Goal: Check status: Check status

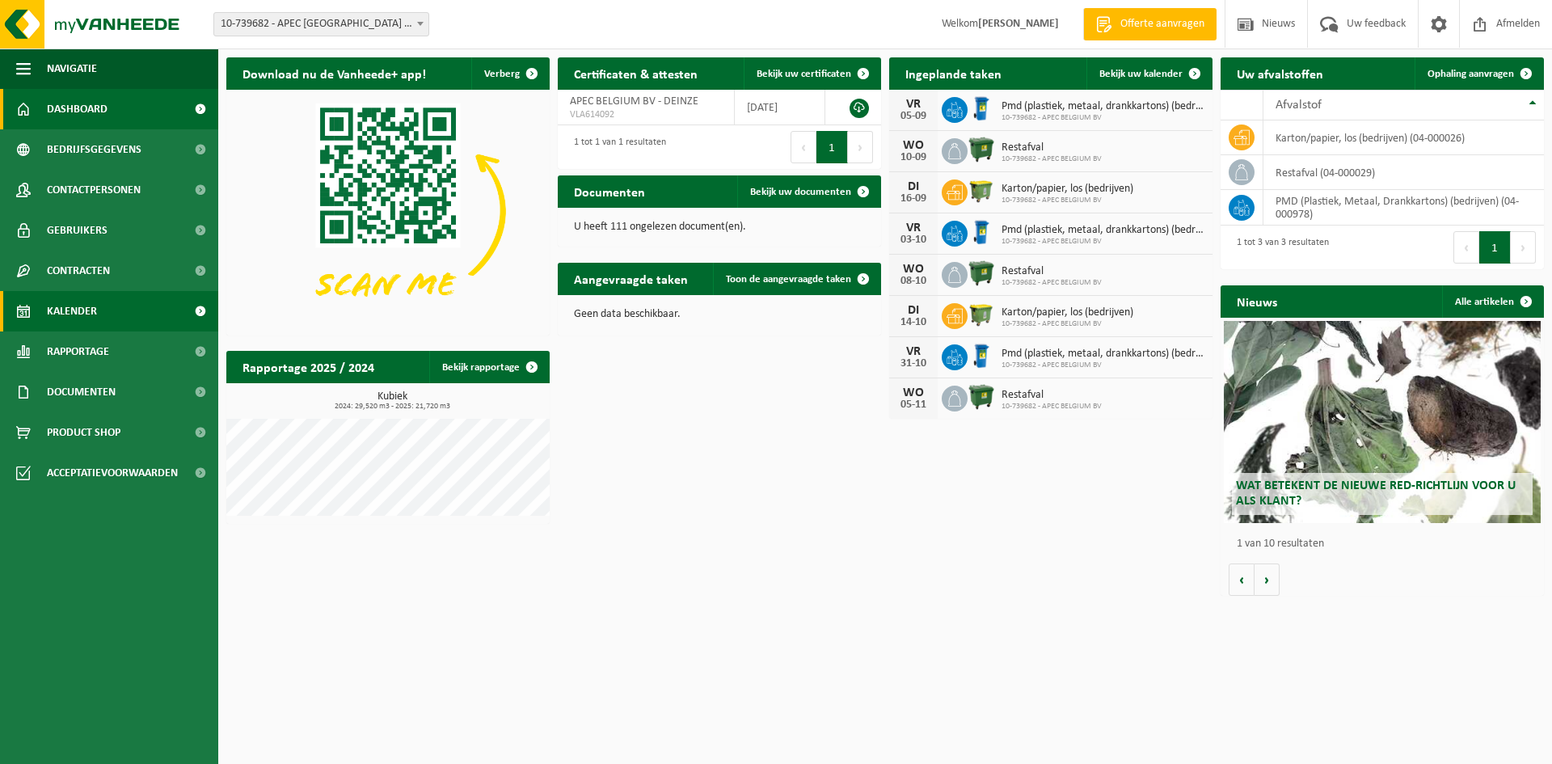
click at [107, 315] on link "Kalender" at bounding box center [109, 311] width 218 height 40
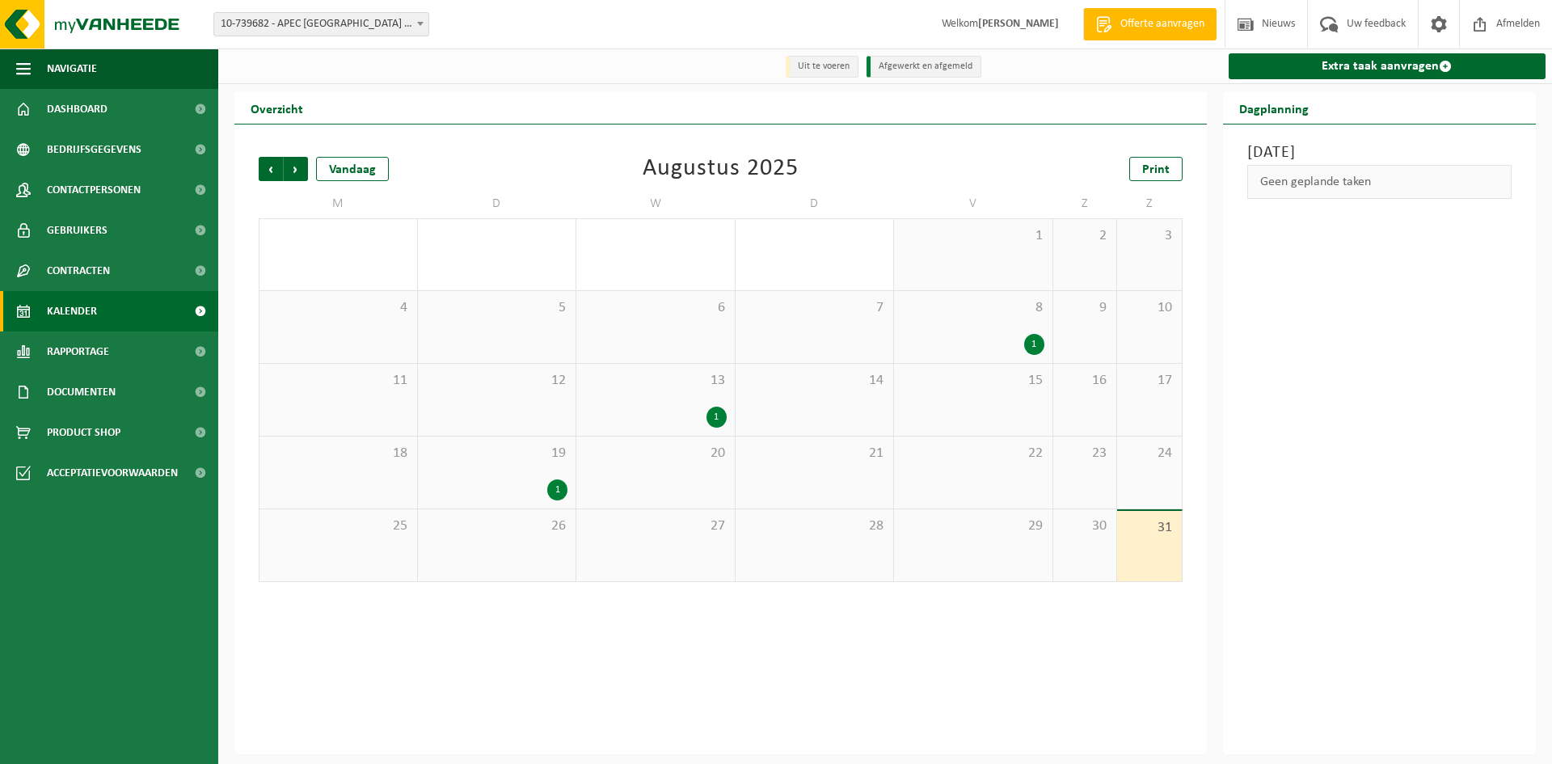
click at [314, 25] on span "10-739682 - APEC [GEOGRAPHIC_DATA] BV - [GEOGRAPHIC_DATA]" at bounding box center [321, 24] width 214 height 23
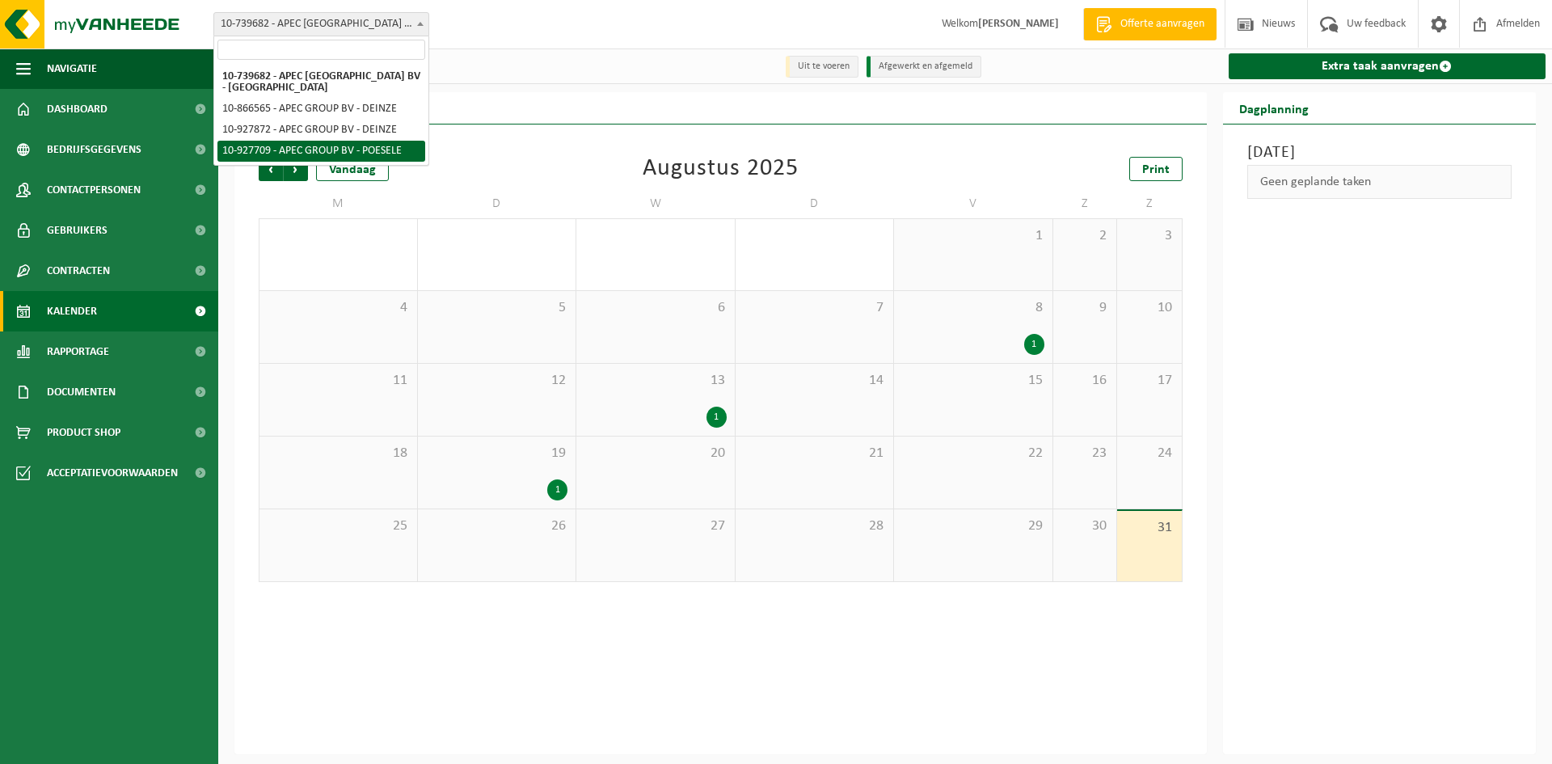
select select "133011"
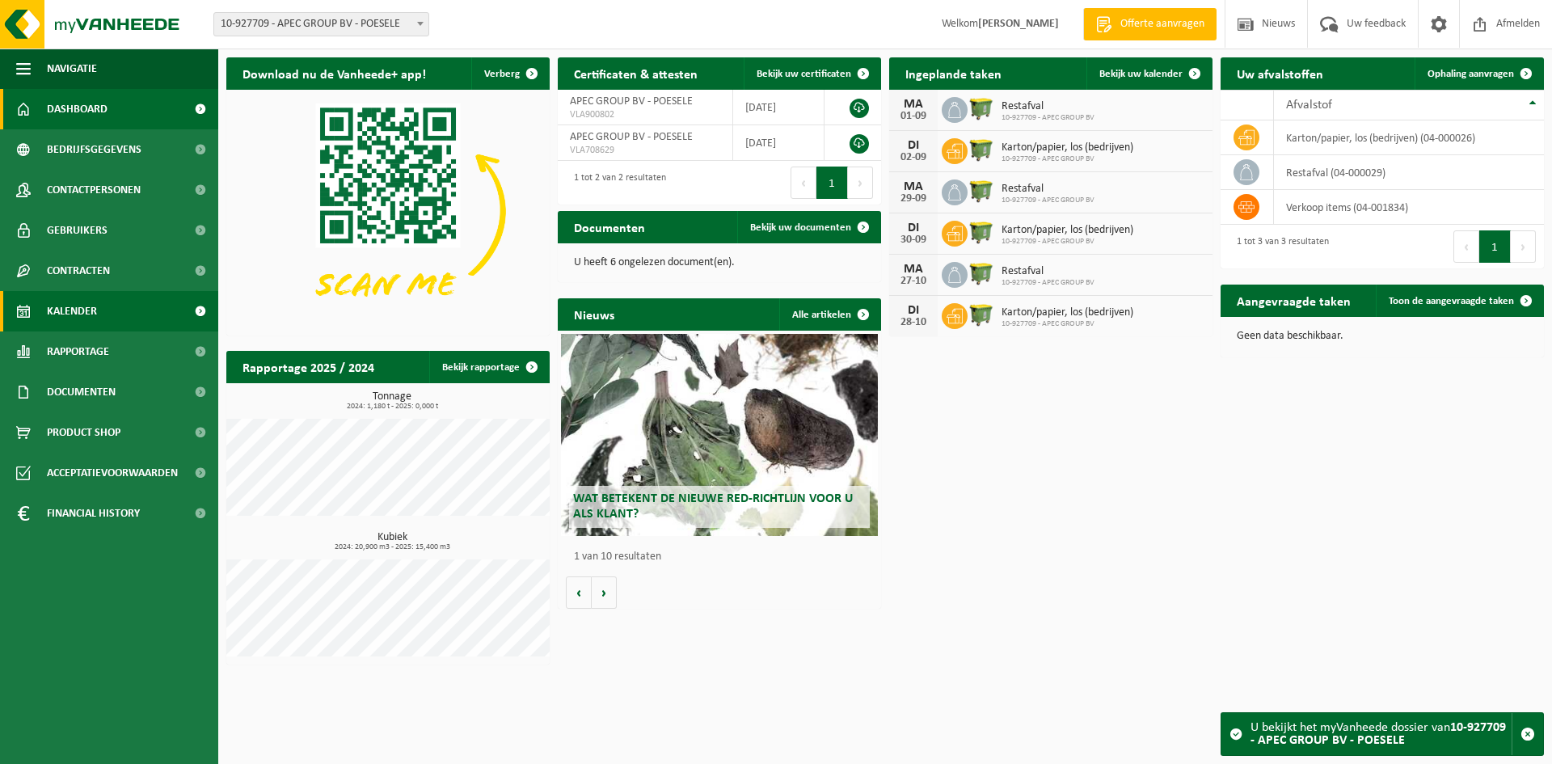
click at [98, 303] on link "Kalender" at bounding box center [109, 311] width 218 height 40
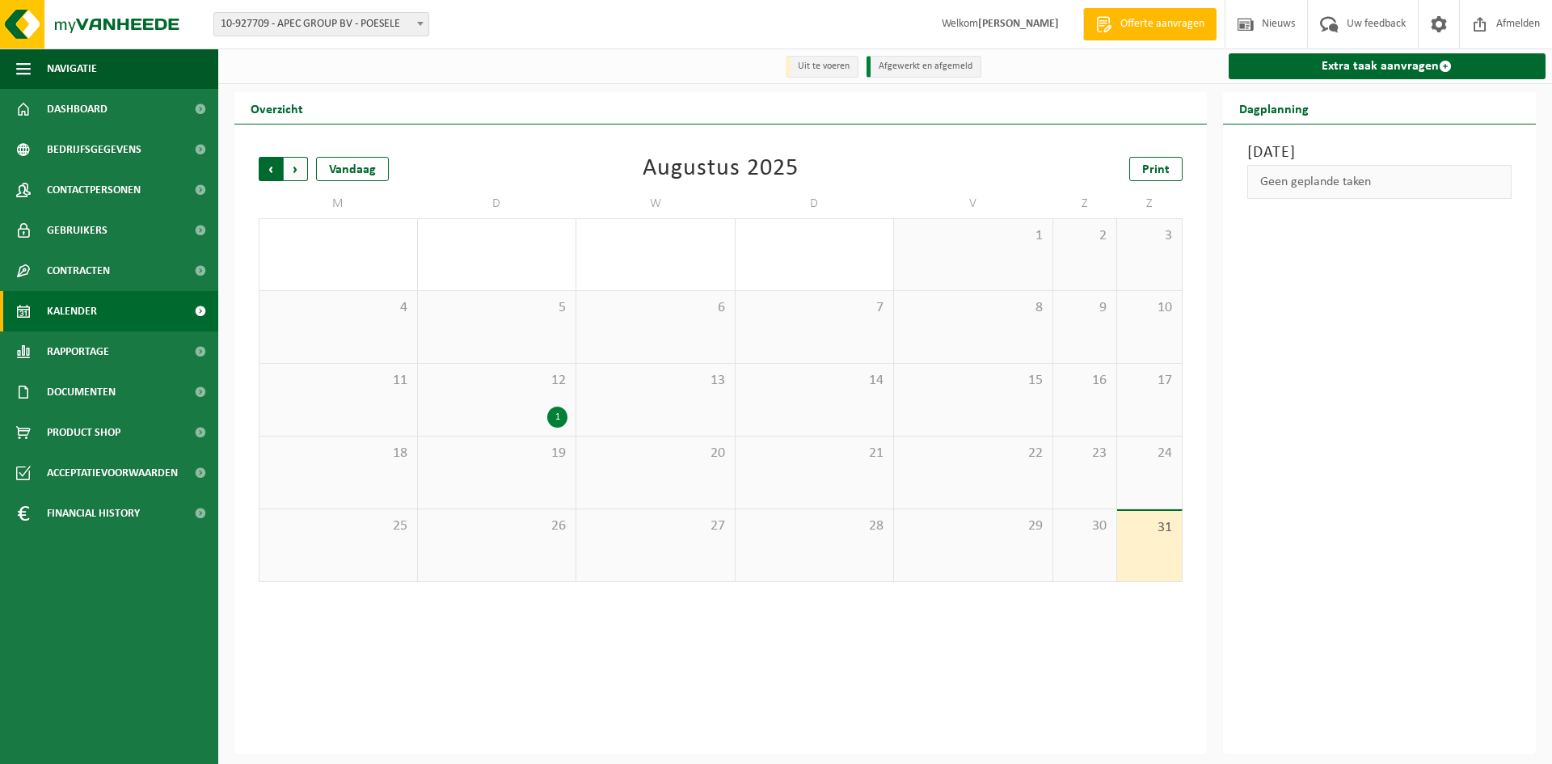
click at [293, 169] on span "Volgende" at bounding box center [296, 169] width 24 height 24
